Goal: Find specific page/section: Find specific page/section

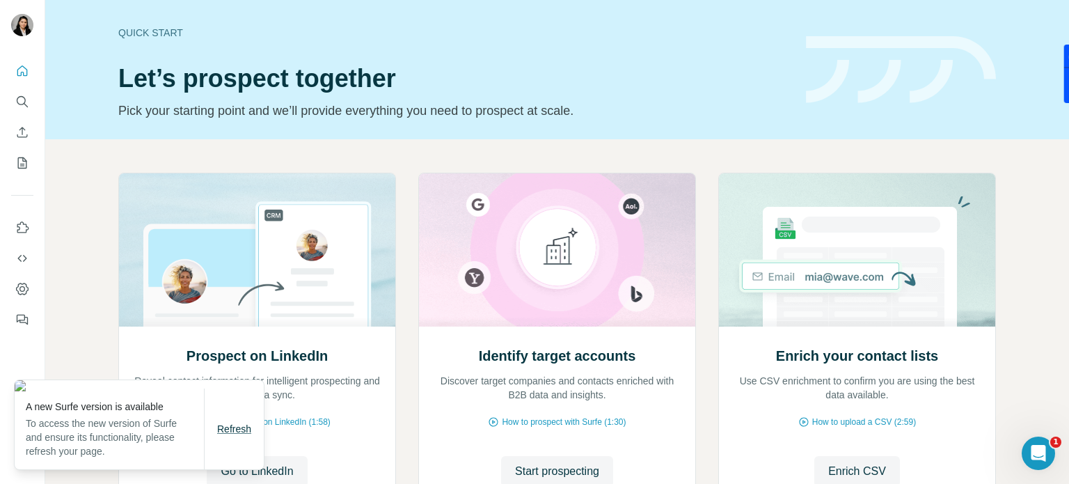
click at [244, 434] on span "Refresh" at bounding box center [234, 428] width 34 height 11
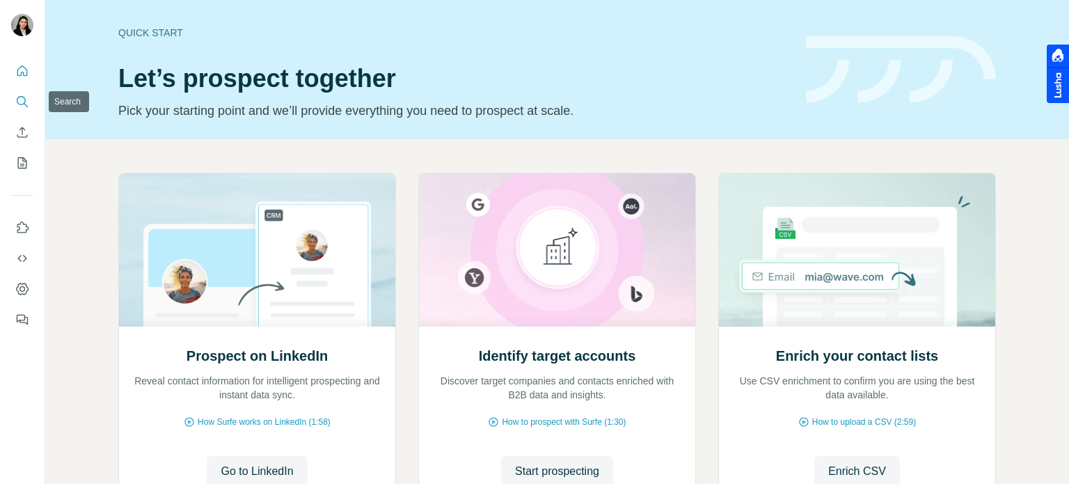
click at [25, 95] on icon "Search" at bounding box center [22, 102] width 14 height 14
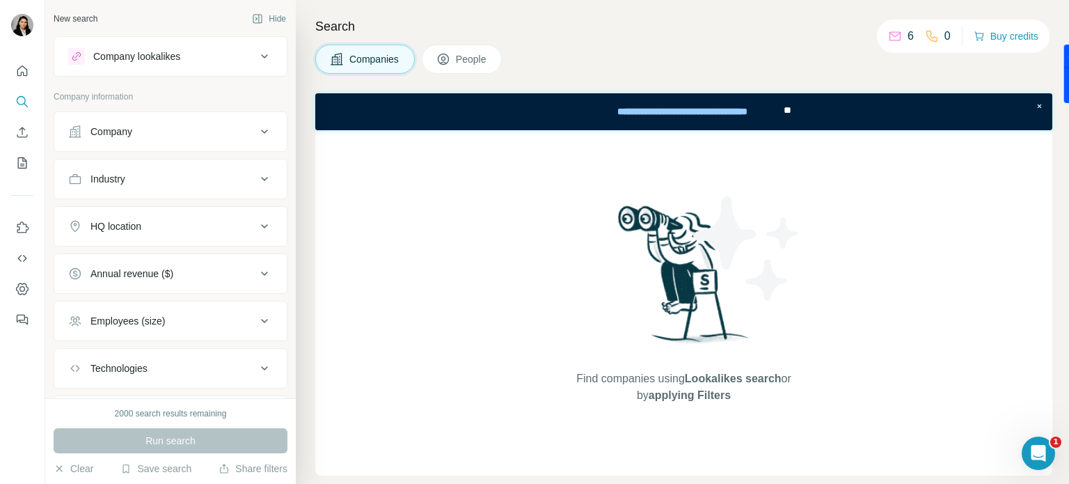
click at [462, 66] on button "People" at bounding box center [462, 59] width 81 height 29
